Goal: Information Seeking & Learning: Check status

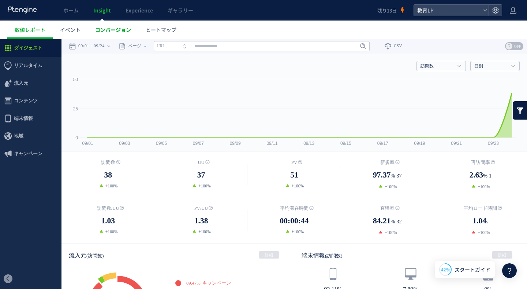
click at [110, 28] on span "コンバージョン" at bounding box center [113, 29] width 36 height 7
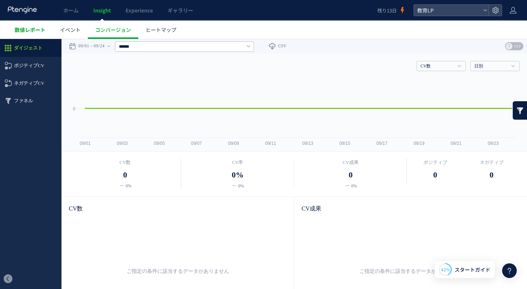
click at [23, 36] on link "数値レポート" at bounding box center [29, 30] width 45 height 18
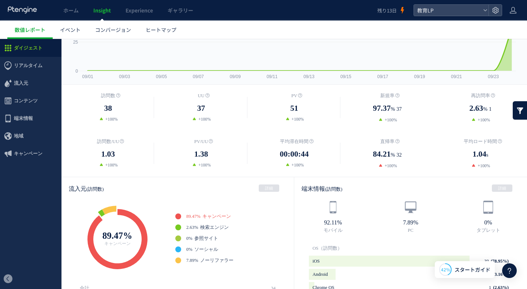
scroll to position [68, 0]
